Goal: Information Seeking & Learning: Learn about a topic

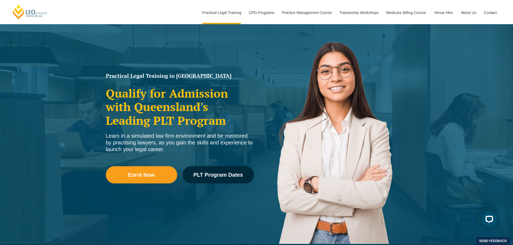
scroll to position [54, 0]
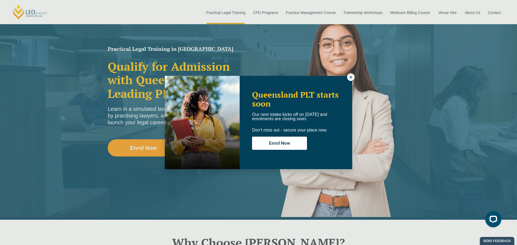
click at [76, 132] on div "Queensland PLT starts soon Our next intake kicks off on 22 September and enrolm…" at bounding box center [258, 122] width 517 height 245
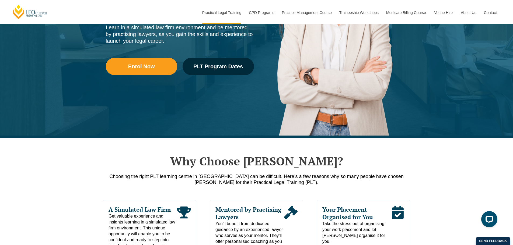
scroll to position [216, 0]
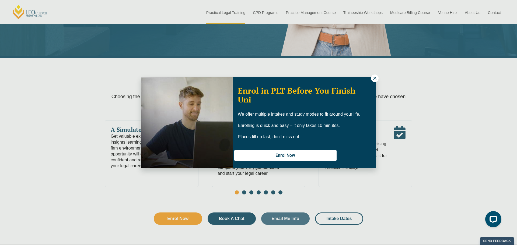
click at [376, 78] on icon at bounding box center [375, 78] width 5 height 5
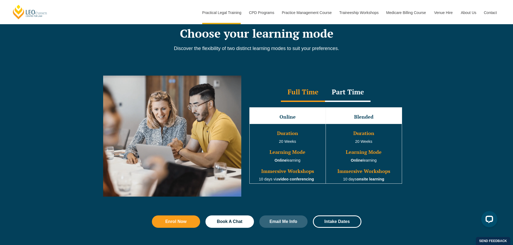
scroll to position [485, 0]
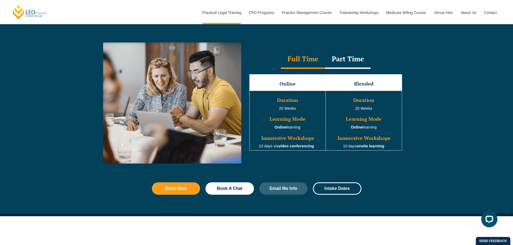
click at [355, 61] on div "Part Time" at bounding box center [348, 59] width 46 height 19
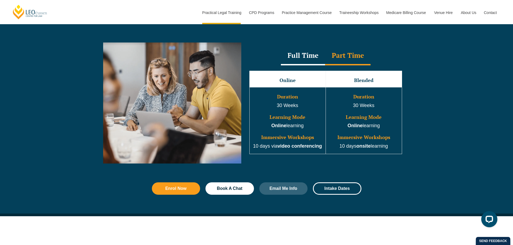
click at [301, 58] on div "Full Time" at bounding box center [303, 56] width 44 height 19
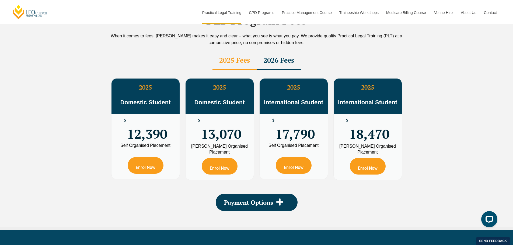
scroll to position [997, 0]
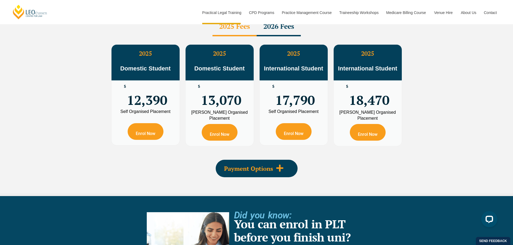
click at [276, 164] on icon at bounding box center [280, 168] width 8 height 8
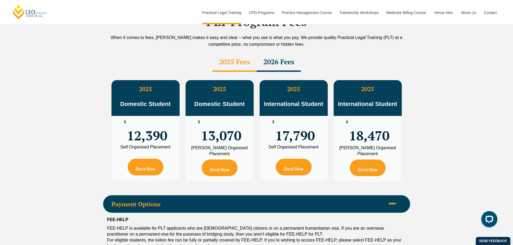
scroll to position [943, 0]
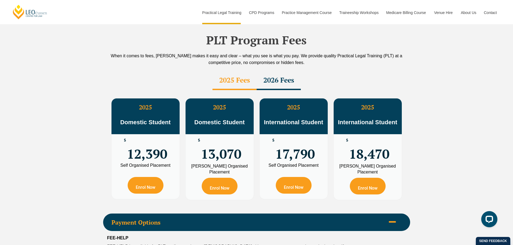
click at [286, 71] on div "2026 Fees" at bounding box center [279, 80] width 44 height 19
click at [237, 71] on div "2025 Fees" at bounding box center [235, 80] width 44 height 19
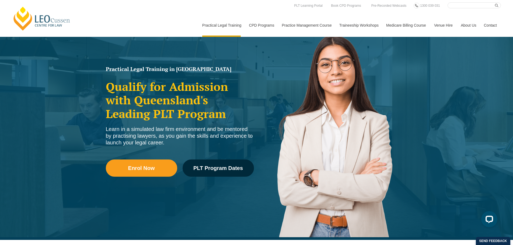
scroll to position [0, 0]
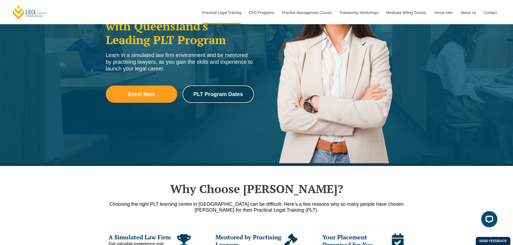
drag, startPoint x: 231, startPoint y: 101, endPoint x: 223, endPoint y: 106, distance: 9.6
click at [231, 100] on link "PLT Program Dates" at bounding box center [218, 94] width 71 height 17
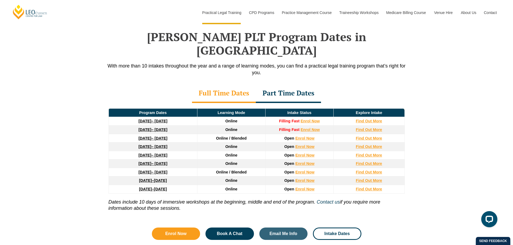
scroll to position [703, 0]
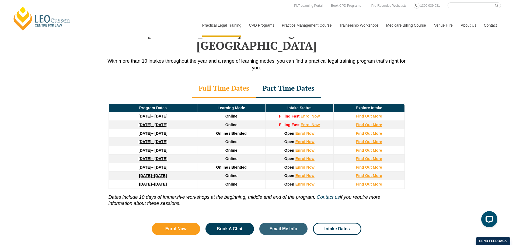
click at [146, 114] on strong "[DATE]" at bounding box center [144, 116] width 13 height 4
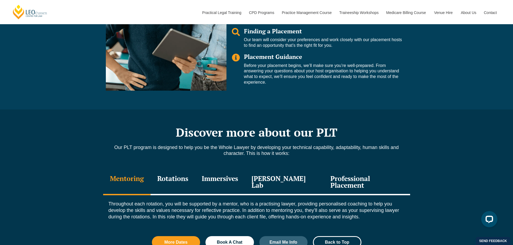
scroll to position [512, 0]
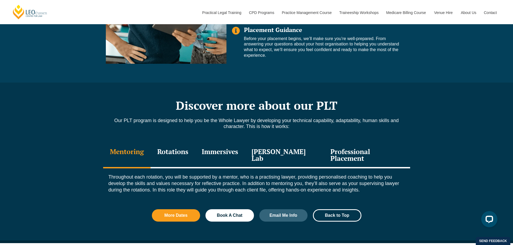
click at [185, 155] on div "Rotations" at bounding box center [173, 156] width 44 height 26
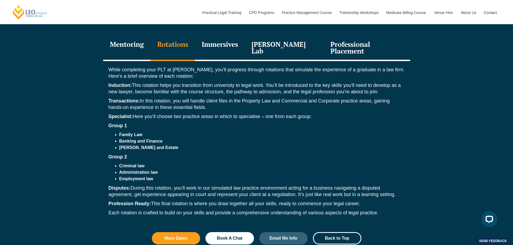
scroll to position [620, 0]
click at [226, 46] on div "Immersives" at bounding box center [220, 48] width 50 height 26
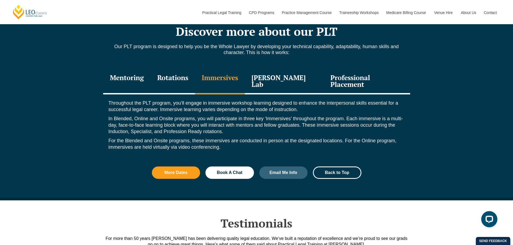
scroll to position [566, 0]
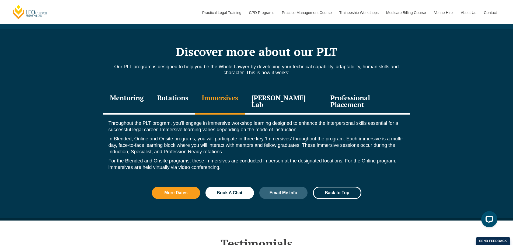
click at [269, 97] on div "Leo Justice Lab" at bounding box center [284, 102] width 79 height 26
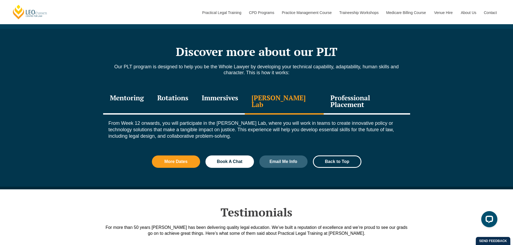
click at [371, 97] on div "Professional Placement" at bounding box center [367, 102] width 86 height 26
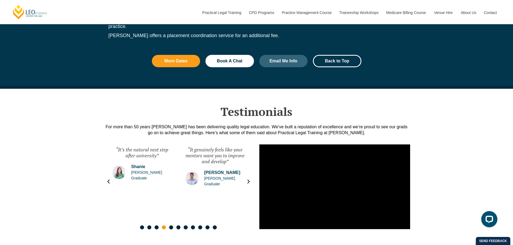
scroll to position [781, 0]
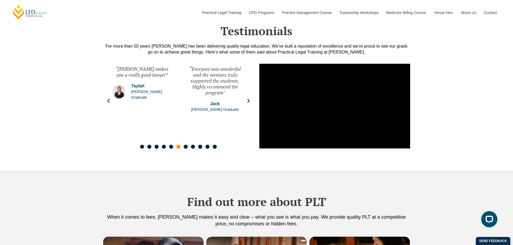
click at [250, 98] on icon "Next slide" at bounding box center [248, 100] width 5 height 5
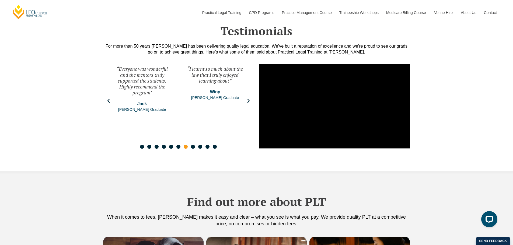
click at [249, 96] on div "“I learnt so much about the law that I truly enjoyed learning about” Winy Leo C…" at bounding box center [215, 101] width 70 height 81
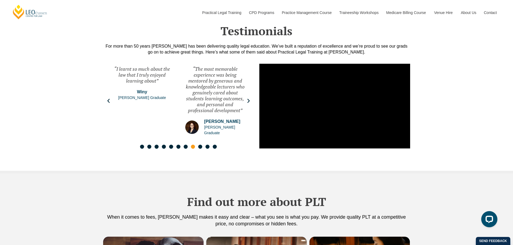
click at [249, 96] on div "“The most memorable experience was being mentored by generous and knowledgeable…" at bounding box center [215, 101] width 70 height 81
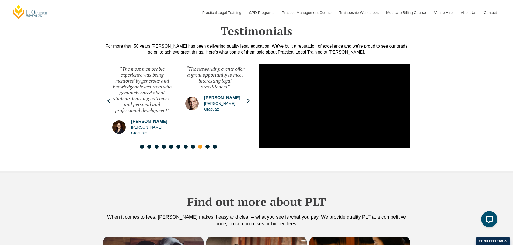
click at [250, 95] on div "“The networking events offer a great opportunity to meet interesting legal prac…" at bounding box center [215, 101] width 70 height 81
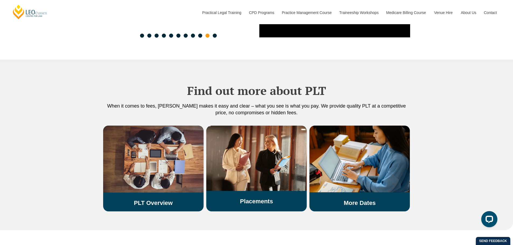
scroll to position [943, 0]
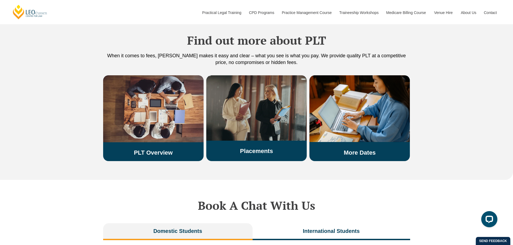
click at [246, 123] on img at bounding box center [256, 107] width 101 height 65
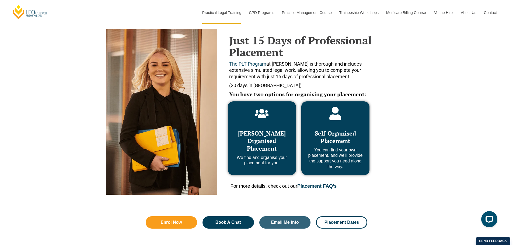
scroll to position [243, 0]
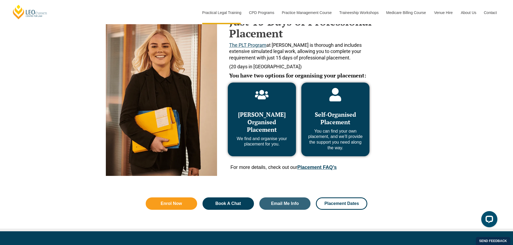
click at [258, 135] on div "Leo Cussen Organised Placement We find and organise your placement for you." at bounding box center [261, 127] width 57 height 42
click at [260, 120] on span "[PERSON_NAME] Organised Placement" at bounding box center [262, 122] width 48 height 23
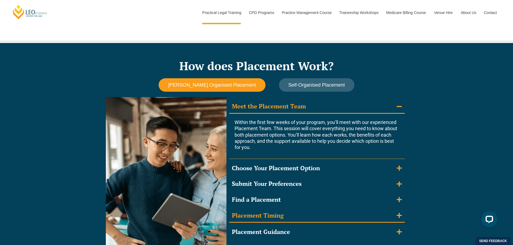
scroll to position [512, 0]
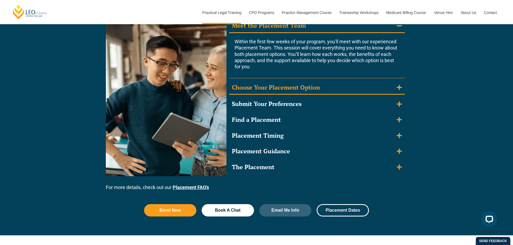
click at [399, 87] on icon "Accordion. Open links with Enter or Space, close with Escape, and navigate with…" at bounding box center [399, 87] width 5 height 5
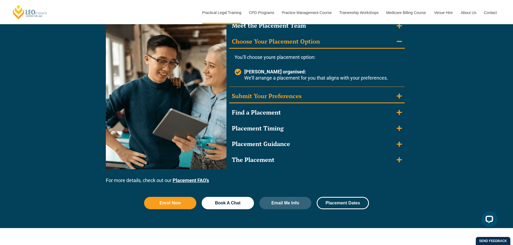
click at [399, 94] on icon "Accordion. Open links with Enter or Space, close with Escape, and navigate with…" at bounding box center [399, 96] width 5 height 5
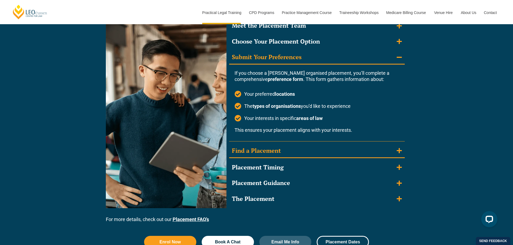
click at [401, 150] on icon "Accordion. Open links with Enter or Space, close with Escape, and navigate with…" at bounding box center [399, 151] width 5 height 6
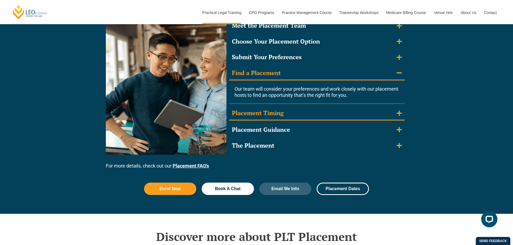
click at [401, 113] on icon "Accordion. Open links with Enter or Space, close with Escape, and navigate with…" at bounding box center [399, 113] width 5 height 6
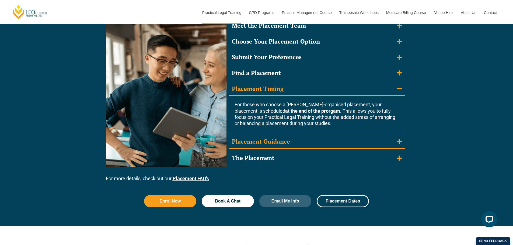
click at [400, 140] on icon "Accordion. Open links with Enter or Space, close with Escape, and navigate with…" at bounding box center [399, 142] width 5 height 6
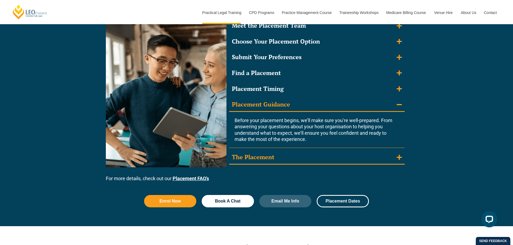
click at [398, 157] on icon "Accordion. Open links with Enter or Space, close with Escape, and navigate with…" at bounding box center [399, 157] width 5 height 5
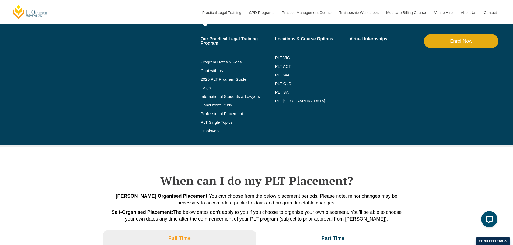
scroll to position [1024, 0]
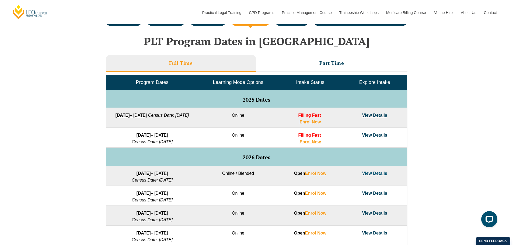
click at [378, 114] on link "View Details" at bounding box center [374, 115] width 25 height 5
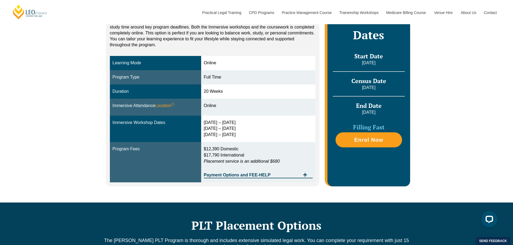
scroll to position [162, 0]
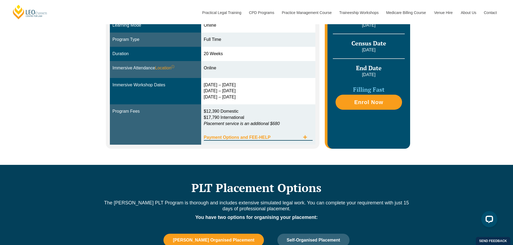
click at [269, 136] on span "Payment Options and FEE-HELP" at bounding box center [252, 138] width 97 height 4
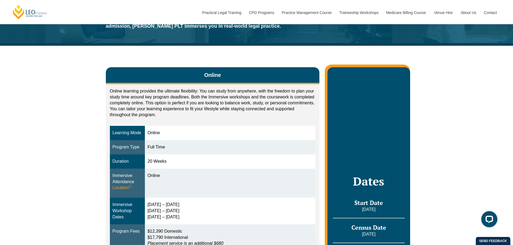
scroll to position [0, 0]
